Goal: Task Accomplishment & Management: Use online tool/utility

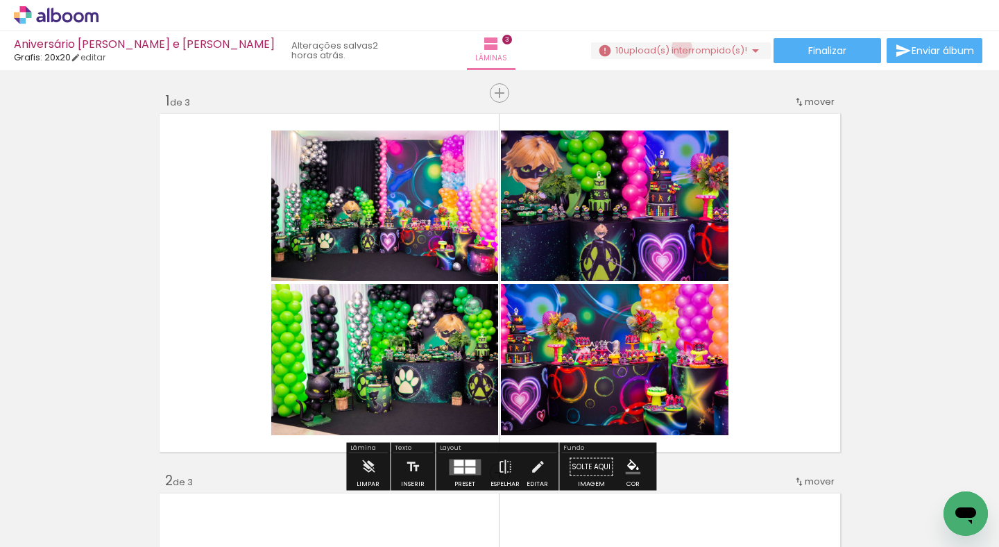
click at [676, 48] on span "upload(s) interrompido(s)!" at bounding box center [686, 50] width 124 height 13
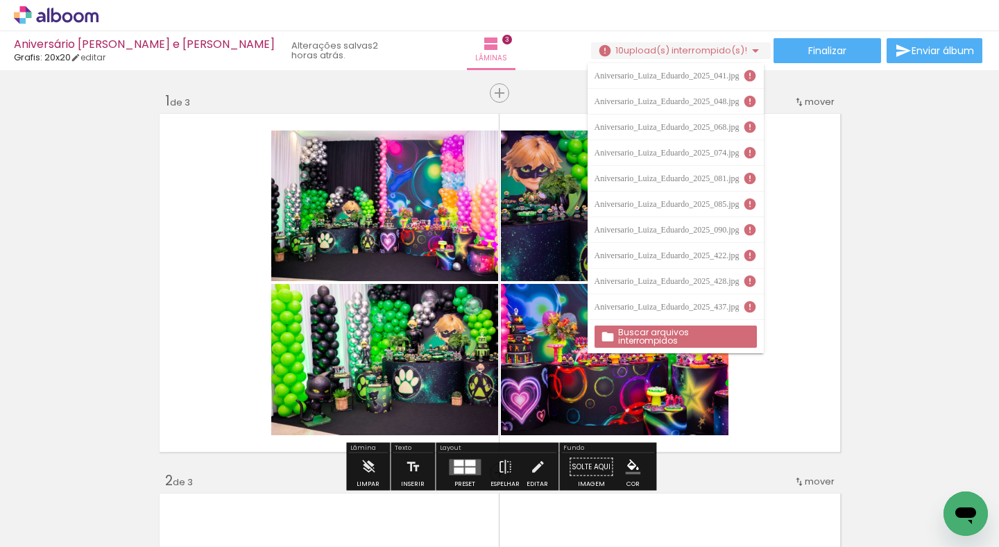
click at [0, 0] on slot "Buscar arquivos interrompidos" at bounding box center [0, 0] width 0 height 0
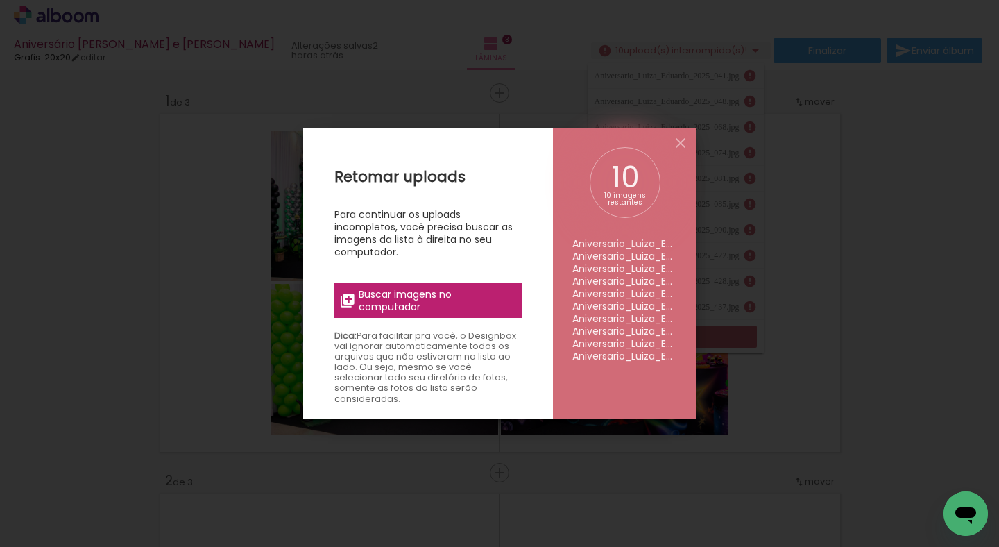
click at [462, 296] on span "Buscar imagens no computador" at bounding box center [436, 300] width 155 height 25
click at [0, 0] on input "file" at bounding box center [0, 0] width 0 height 0
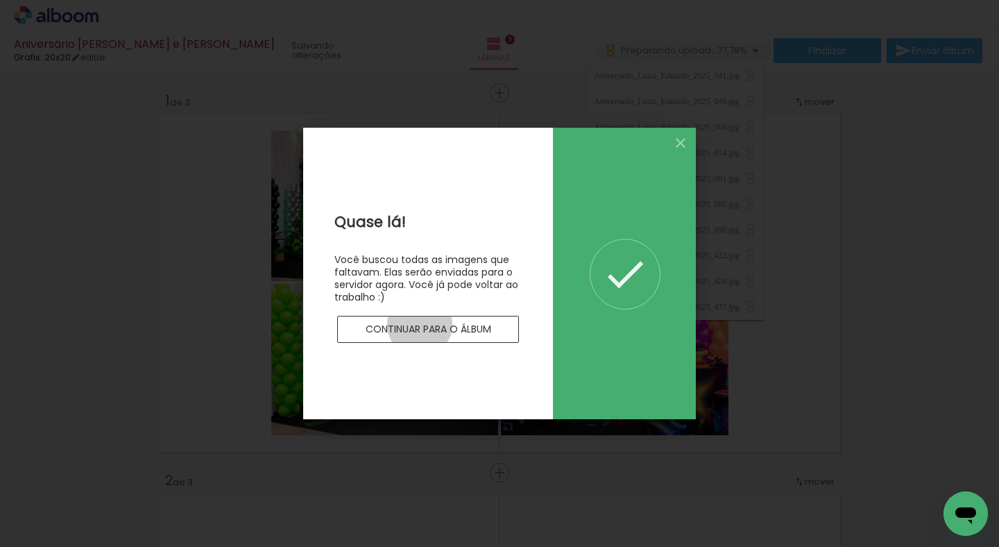
click at [0, 0] on slot "Continuar para o álbum" at bounding box center [0, 0] width 0 height 0
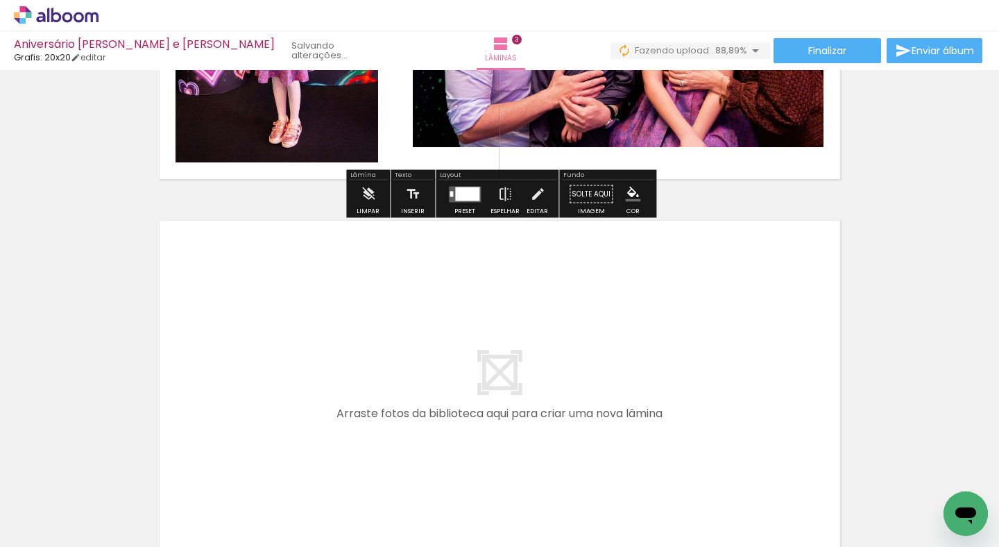
scroll to position [1042, 0]
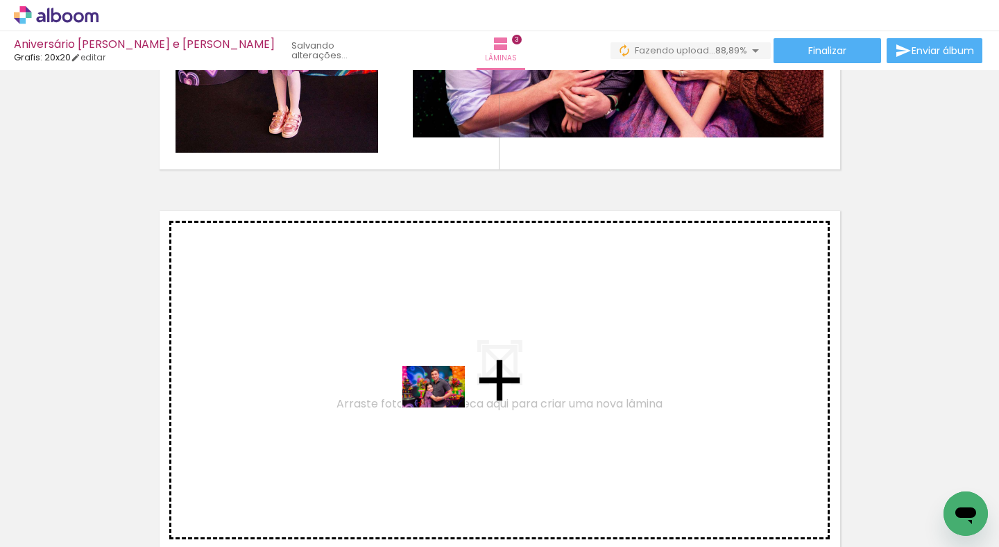
drag, startPoint x: 453, startPoint y: 491, endPoint x: 444, endPoint y: 407, distance: 84.4
click at [444, 407] on quentale-workspace at bounding box center [499, 273] width 999 height 547
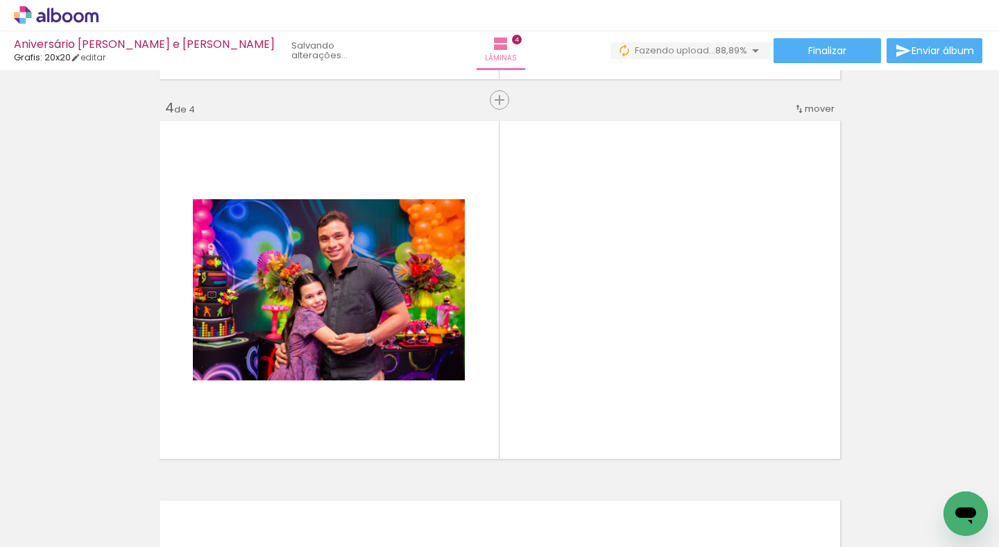
scroll to position [1156, 0]
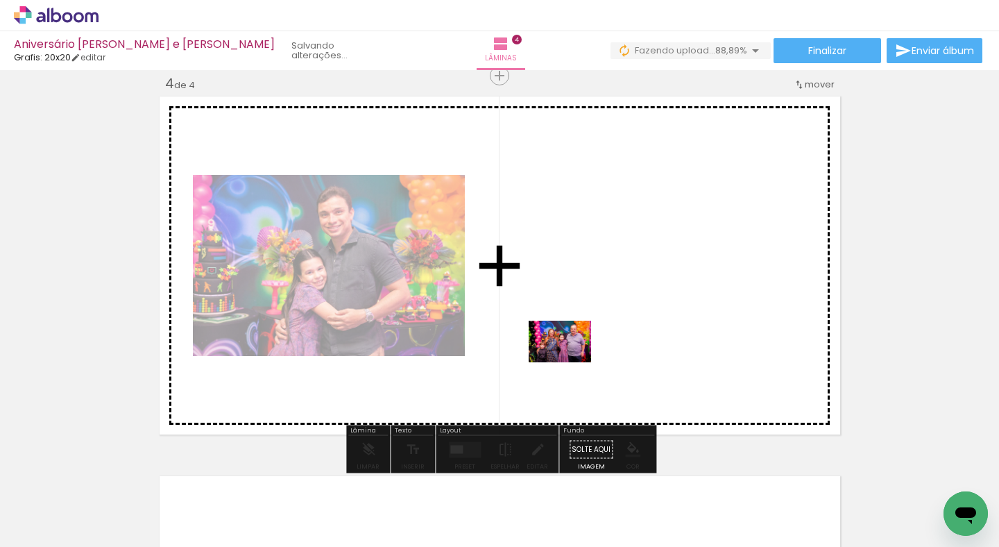
drag, startPoint x: 527, startPoint y: 513, endPoint x: 571, endPoint y: 362, distance: 156.8
click at [571, 362] on quentale-workspace at bounding box center [499, 273] width 999 height 547
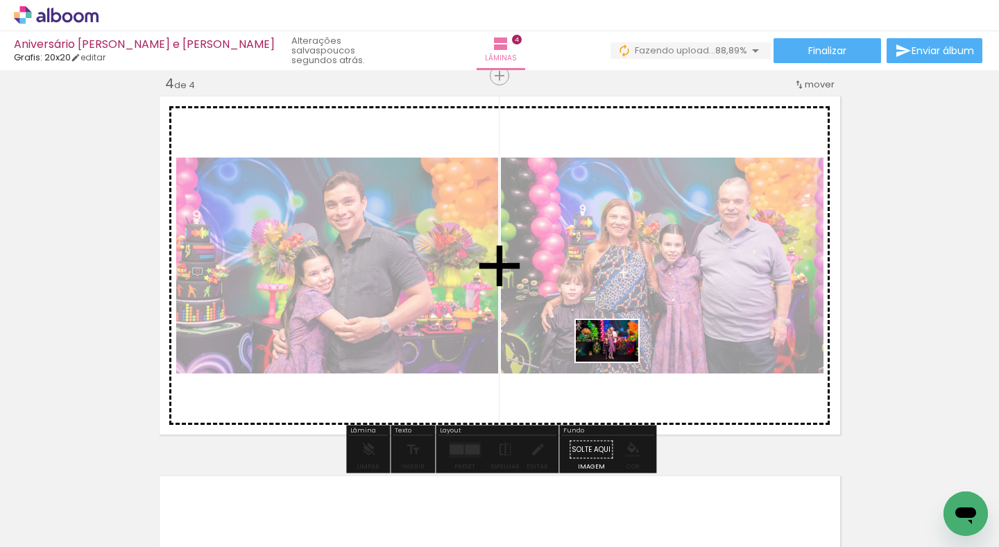
drag, startPoint x: 626, startPoint y: 508, endPoint x: 618, endPoint y: 362, distance: 146.7
click at [618, 362] on quentale-workspace at bounding box center [499, 273] width 999 height 547
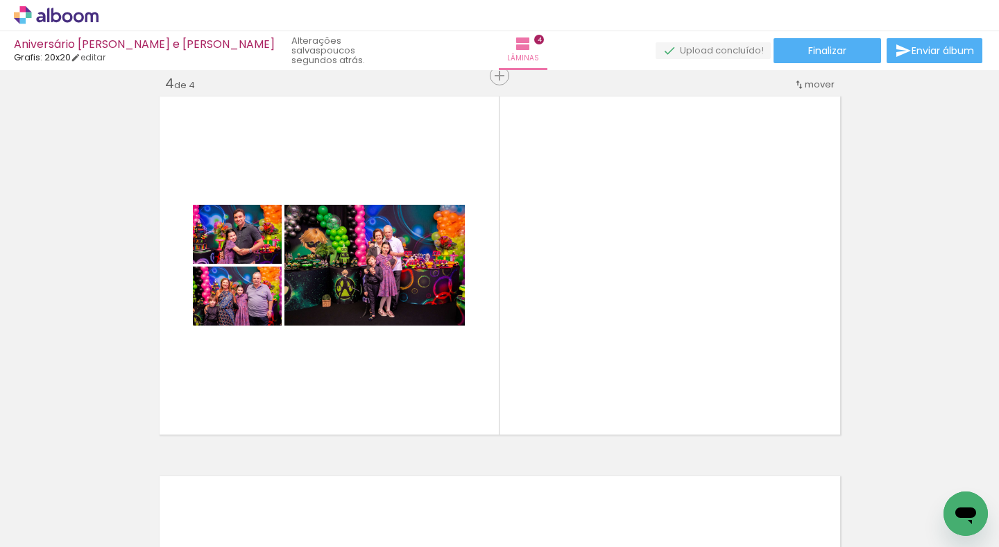
scroll to position [0, 398]
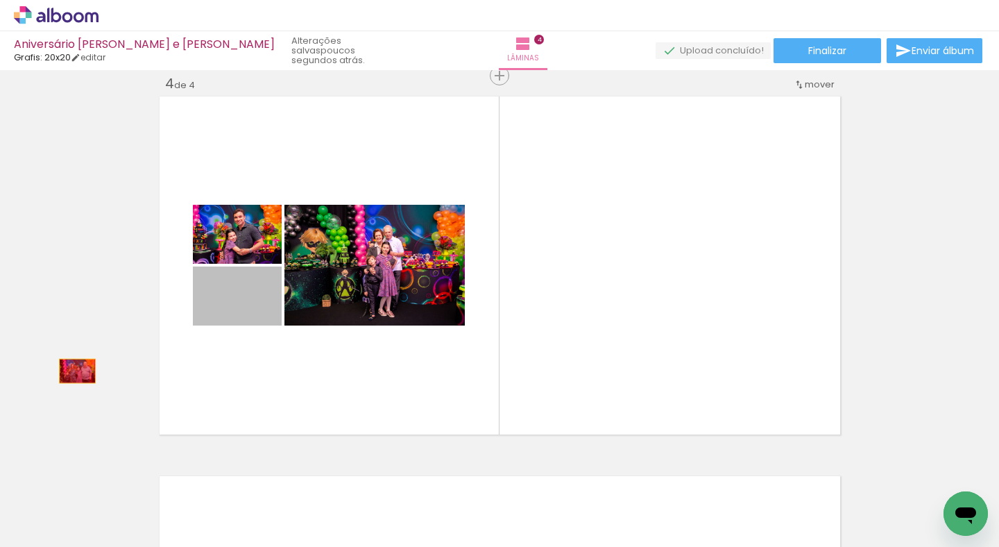
drag, startPoint x: 206, startPoint y: 323, endPoint x: 77, endPoint y: 371, distance: 137.5
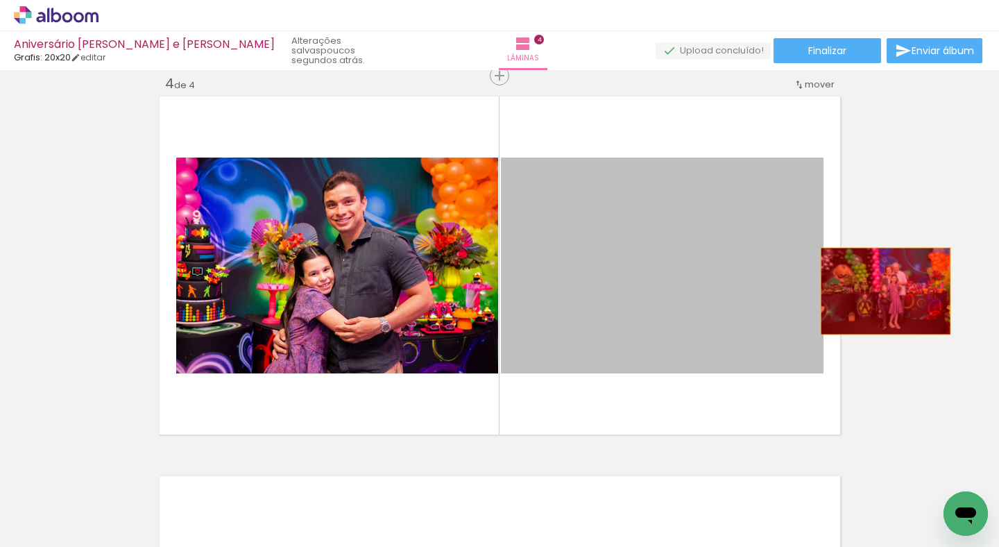
drag, startPoint x: 688, startPoint y: 269, endPoint x: 886, endPoint y: 291, distance: 199.0
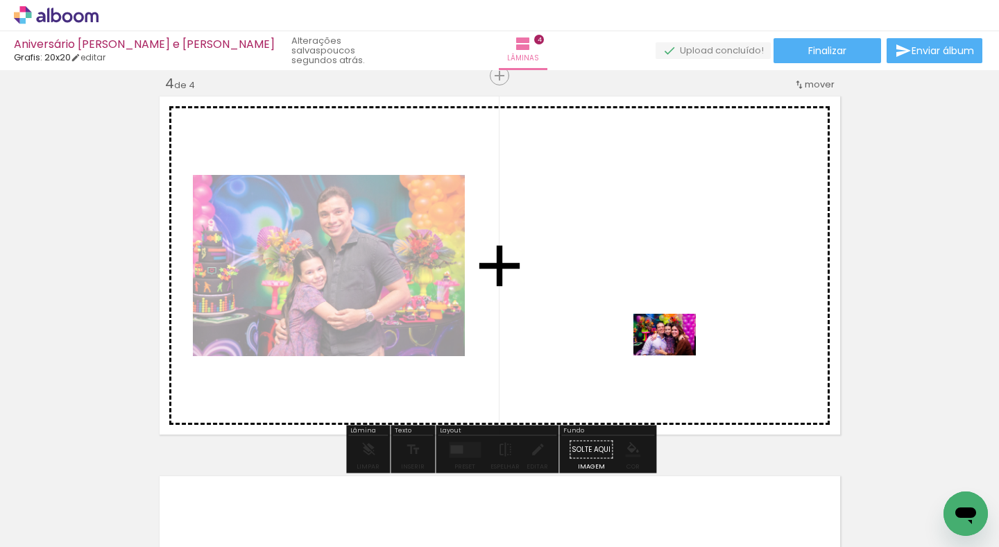
drag, startPoint x: 688, startPoint y: 510, endPoint x: 675, endPoint y: 355, distance: 155.3
click at [675, 355] on quentale-workspace at bounding box center [499, 273] width 999 height 547
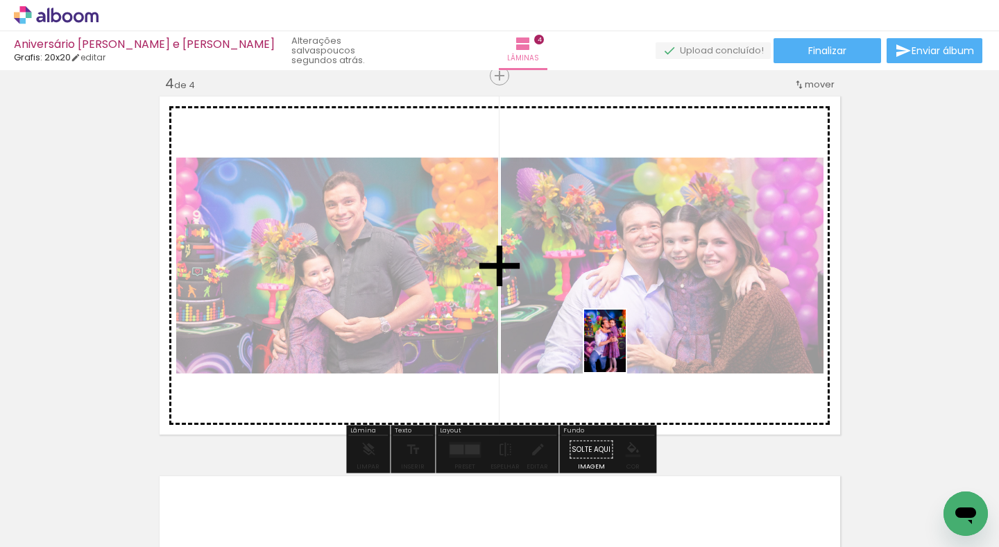
drag, startPoint x: 607, startPoint y: 518, endPoint x: 626, endPoint y: 351, distance: 168.4
click at [626, 351] on quentale-workspace at bounding box center [499, 273] width 999 height 547
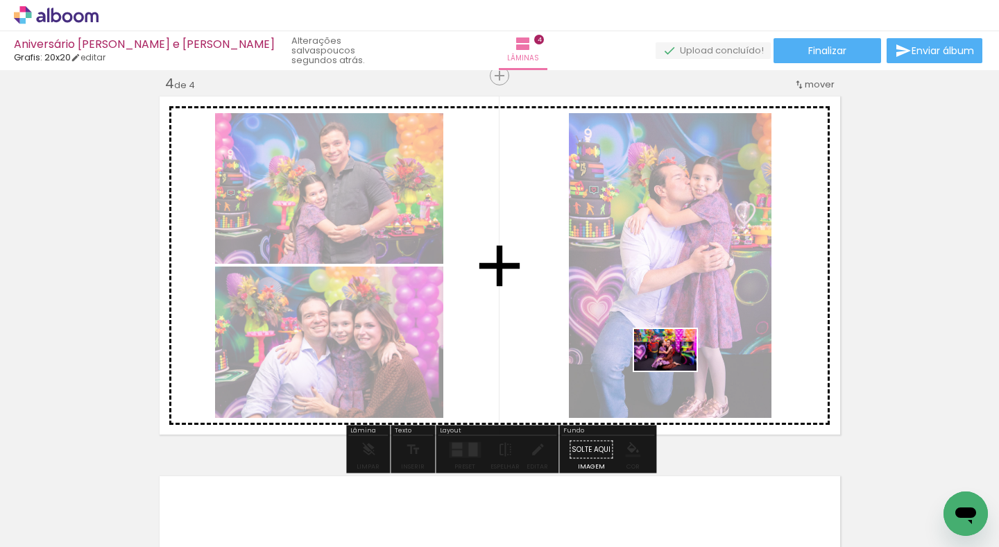
drag, startPoint x: 751, startPoint y: 502, endPoint x: 676, endPoint y: 371, distance: 151.7
click at [676, 371] on quentale-workspace at bounding box center [499, 273] width 999 height 547
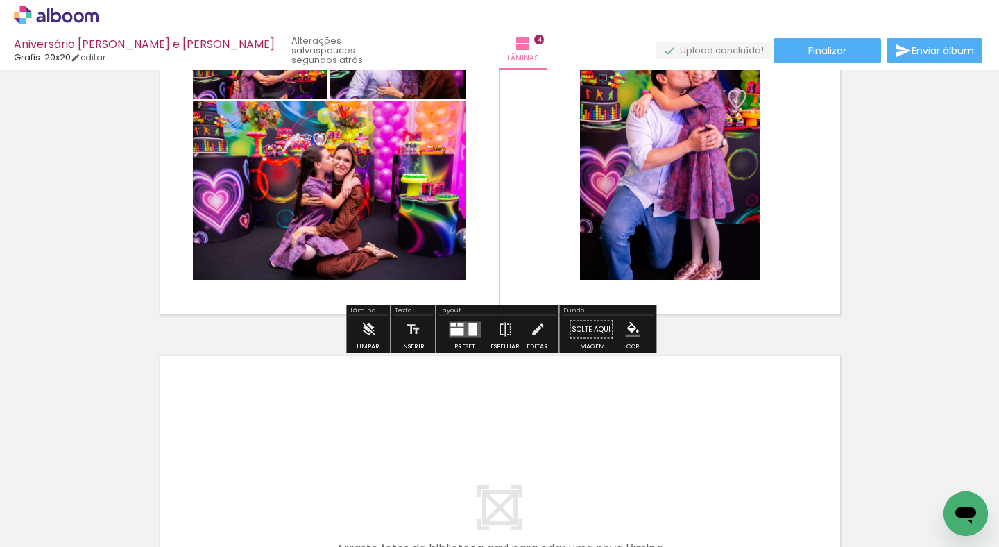
scroll to position [1411, 0]
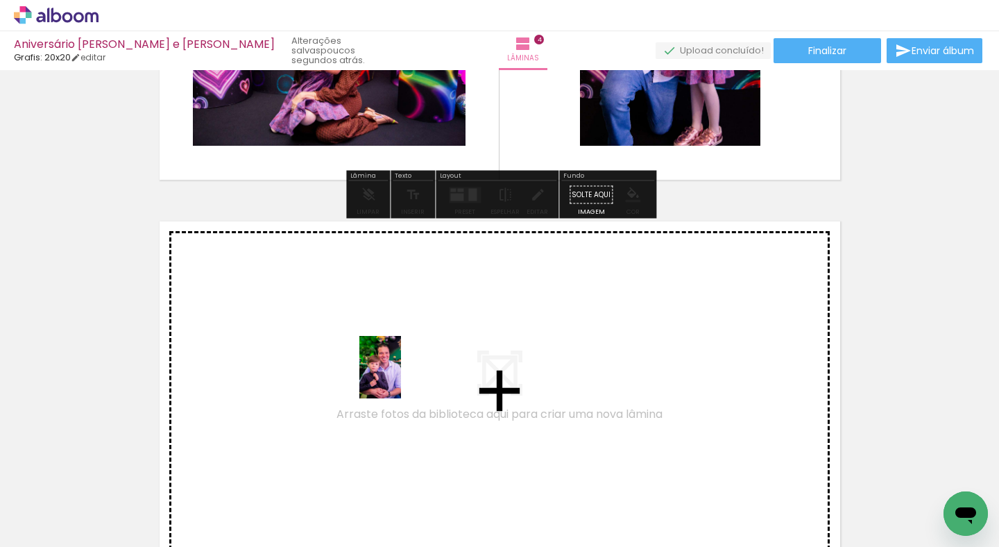
drag, startPoint x: 380, startPoint y: 502, endPoint x: 401, endPoint y: 378, distance: 126.1
click at [401, 378] on quentale-workspace at bounding box center [499, 273] width 999 height 547
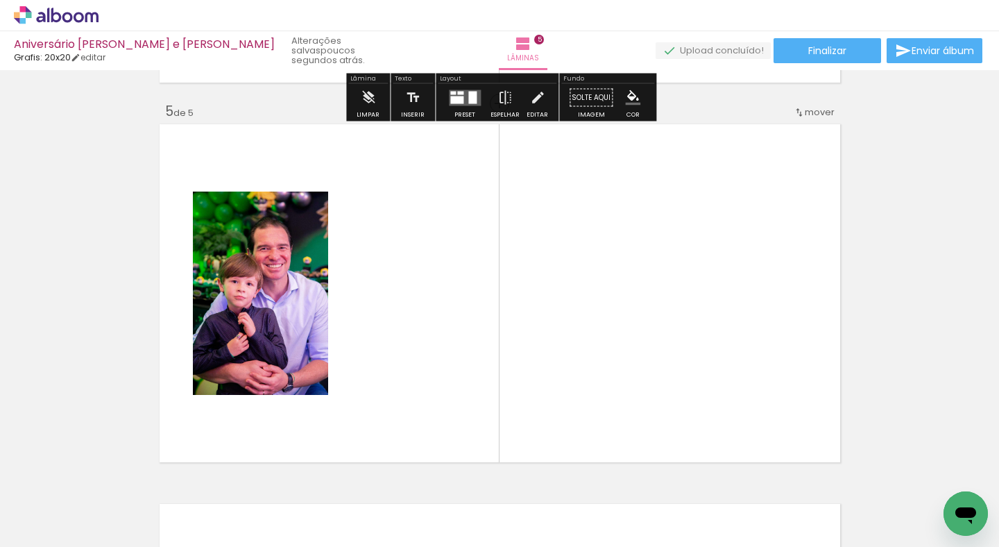
scroll to position [1536, 0]
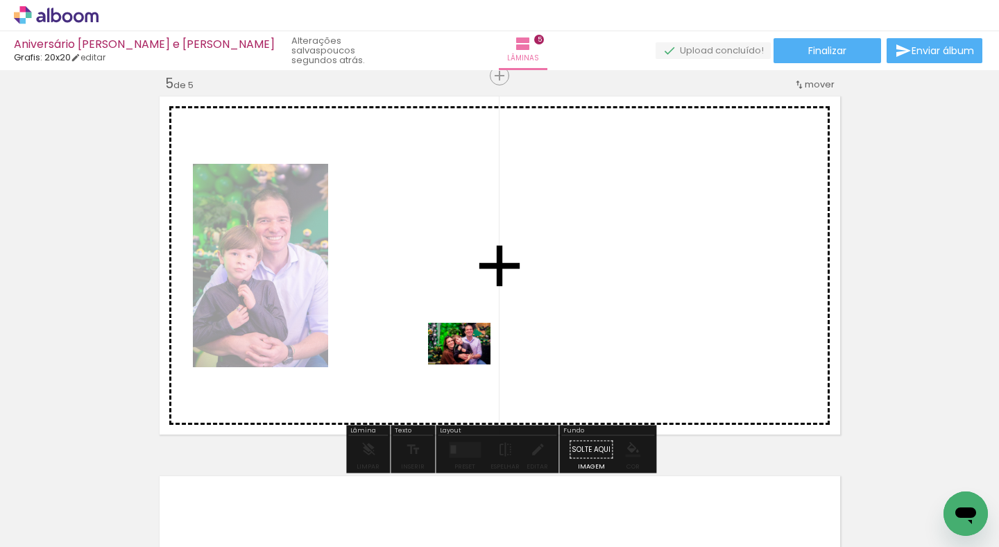
drag, startPoint x: 437, startPoint y: 512, endPoint x: 470, endPoint y: 364, distance: 151.4
click at [470, 364] on quentale-workspace at bounding box center [499, 273] width 999 height 547
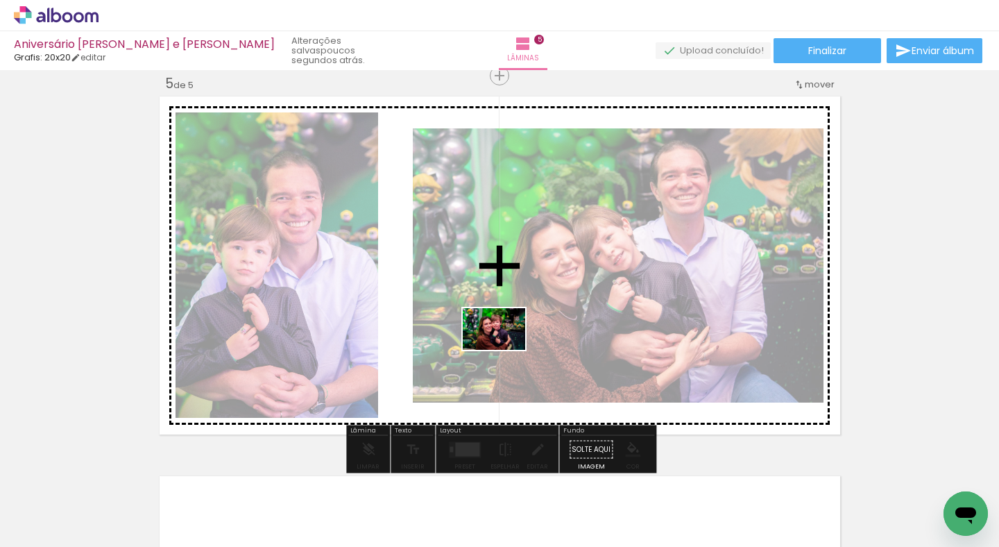
drag, startPoint x: 531, startPoint y: 504, endPoint x: 505, endPoint y: 350, distance: 156.3
click at [505, 350] on quentale-workspace at bounding box center [499, 273] width 999 height 547
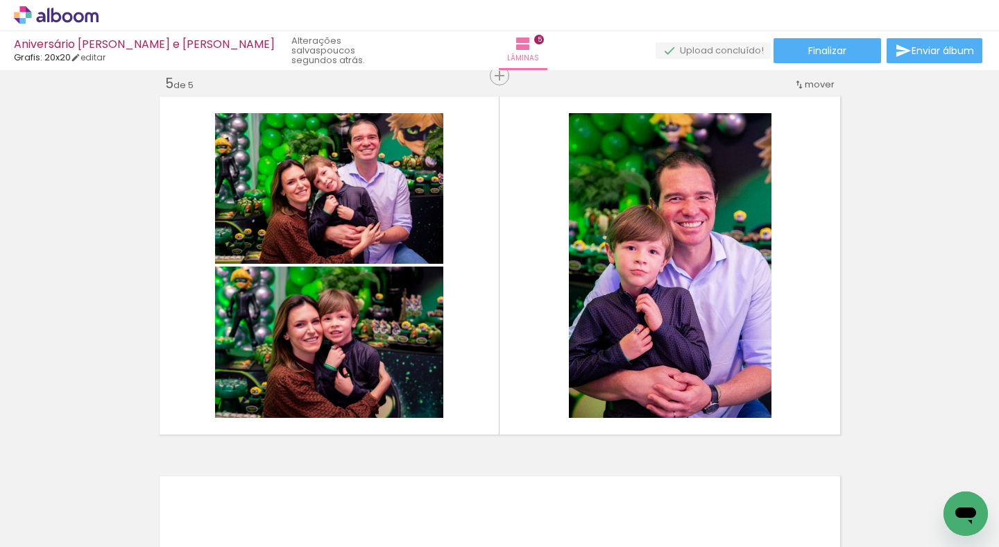
scroll to position [0, 1043]
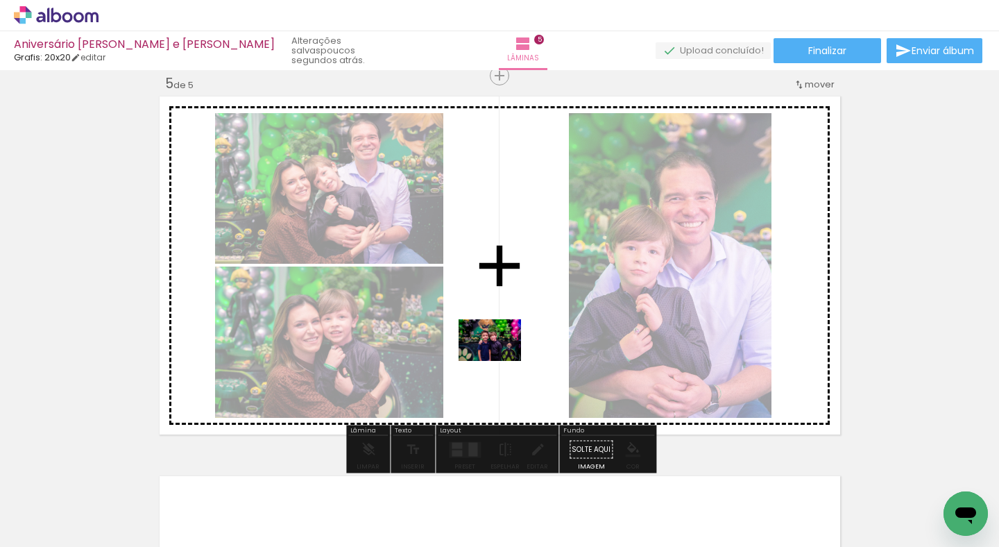
drag, startPoint x: 341, startPoint y: 506, endPoint x: 500, endPoint y: 361, distance: 215.7
click at [500, 361] on quentale-workspace at bounding box center [499, 273] width 999 height 547
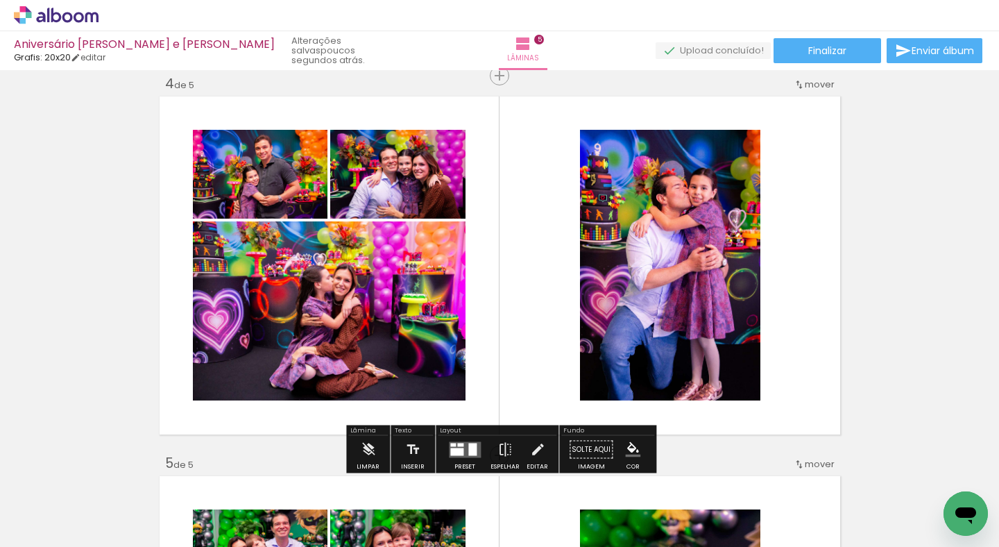
scroll to position [1158, 0]
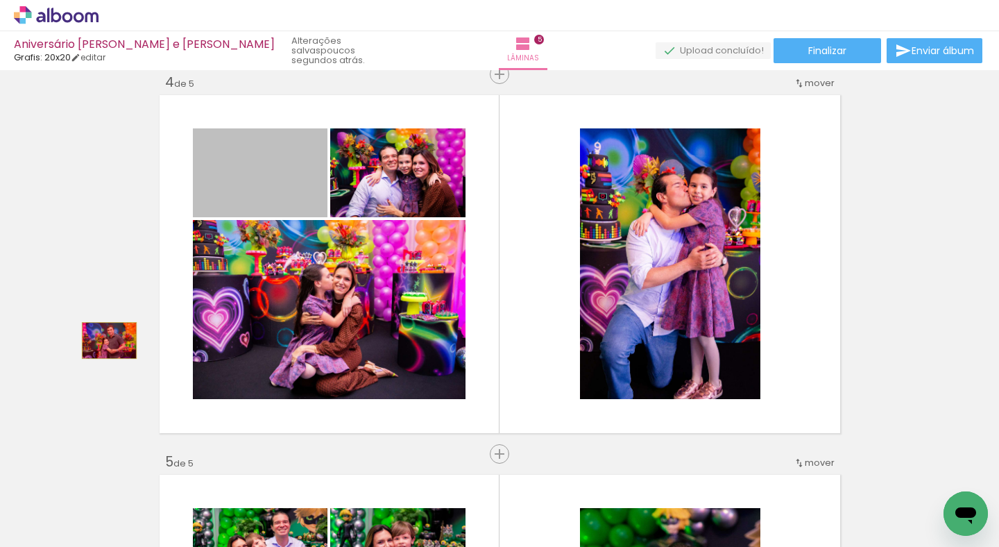
drag, startPoint x: 268, startPoint y: 191, endPoint x: 109, endPoint y: 340, distance: 218.0
click at [109, 340] on div "Inserir lâmina 1 de 5 Inserir lâmina 2 de 5 Inserir lâmina 3 de 5 Inserir lâmin…" at bounding box center [499, 56] width 999 height 2279
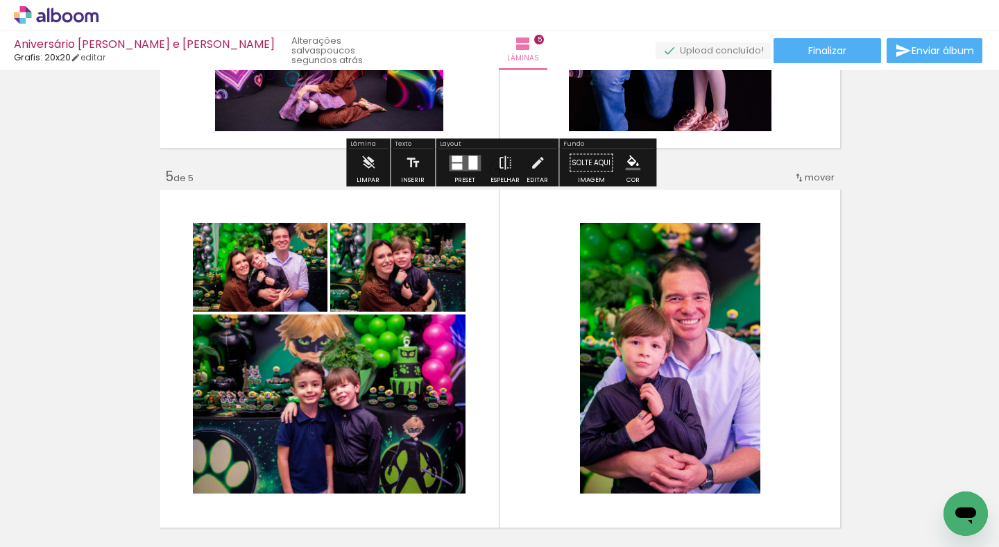
scroll to position [1459, 0]
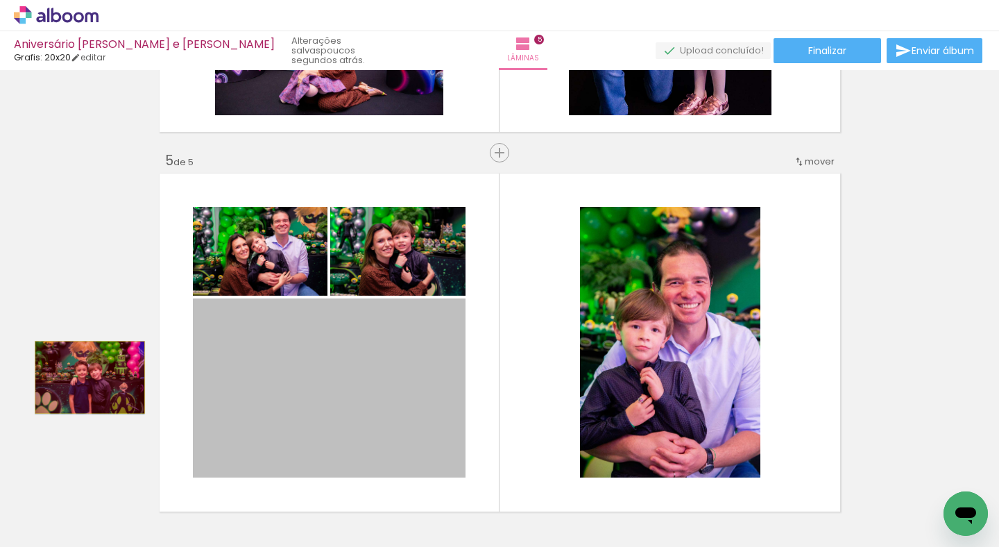
drag, startPoint x: 314, startPoint y: 371, endPoint x: 90, endPoint y: 377, distance: 225.0
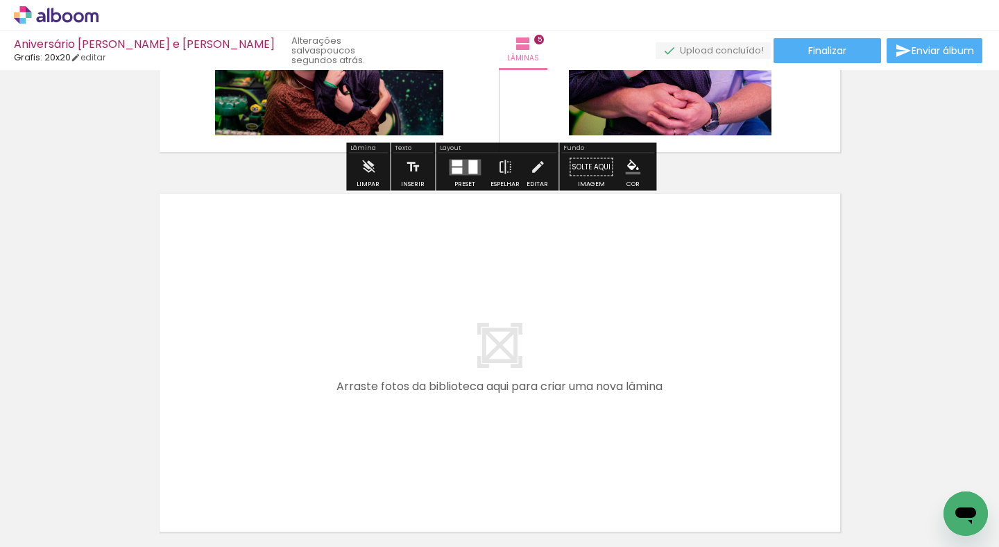
scroll to position [1942, 0]
